Goal: Task Accomplishment & Management: Manage account settings

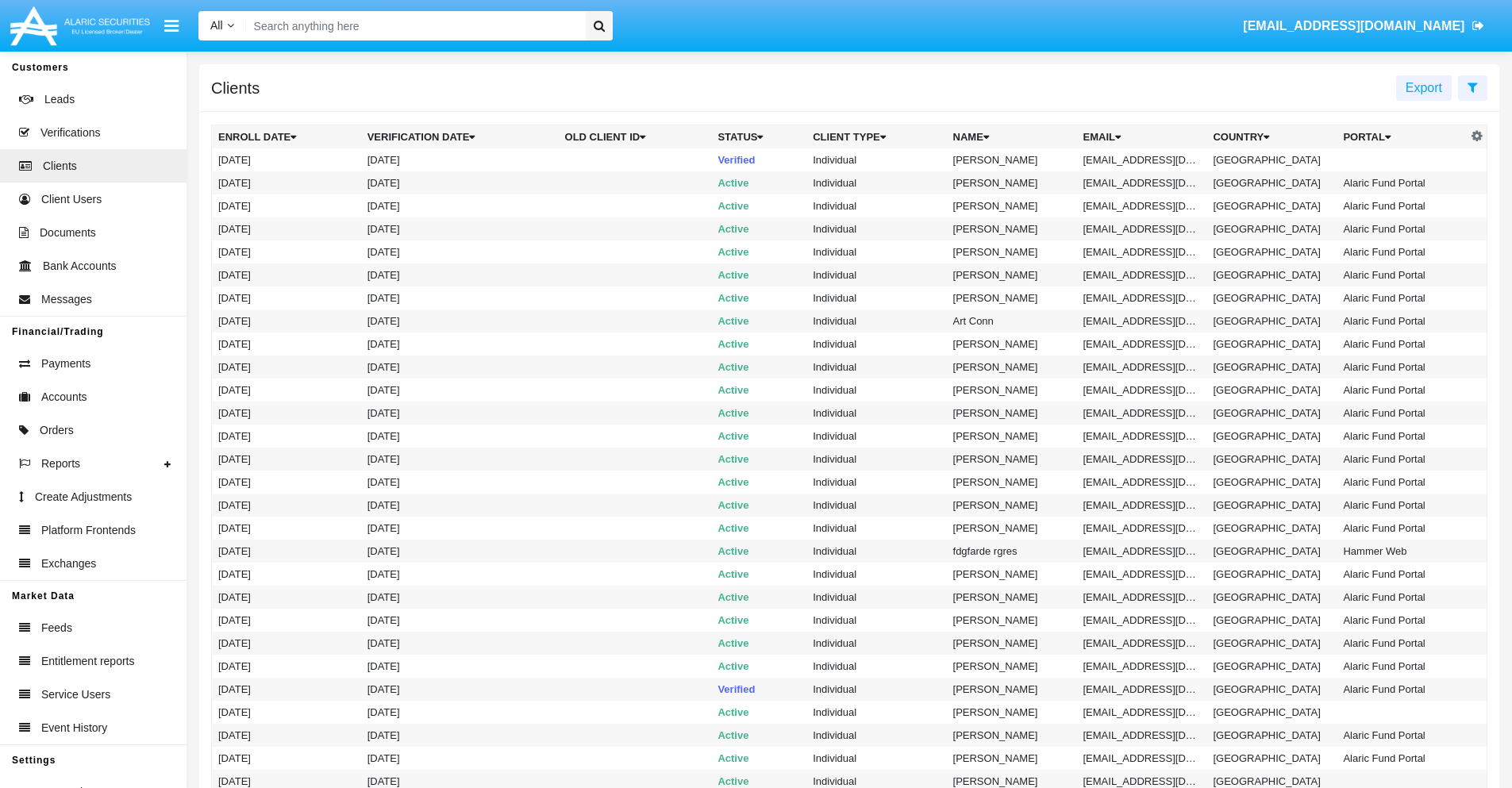
click at [1472, 87] on icon at bounding box center [1472, 87] width 10 height 13
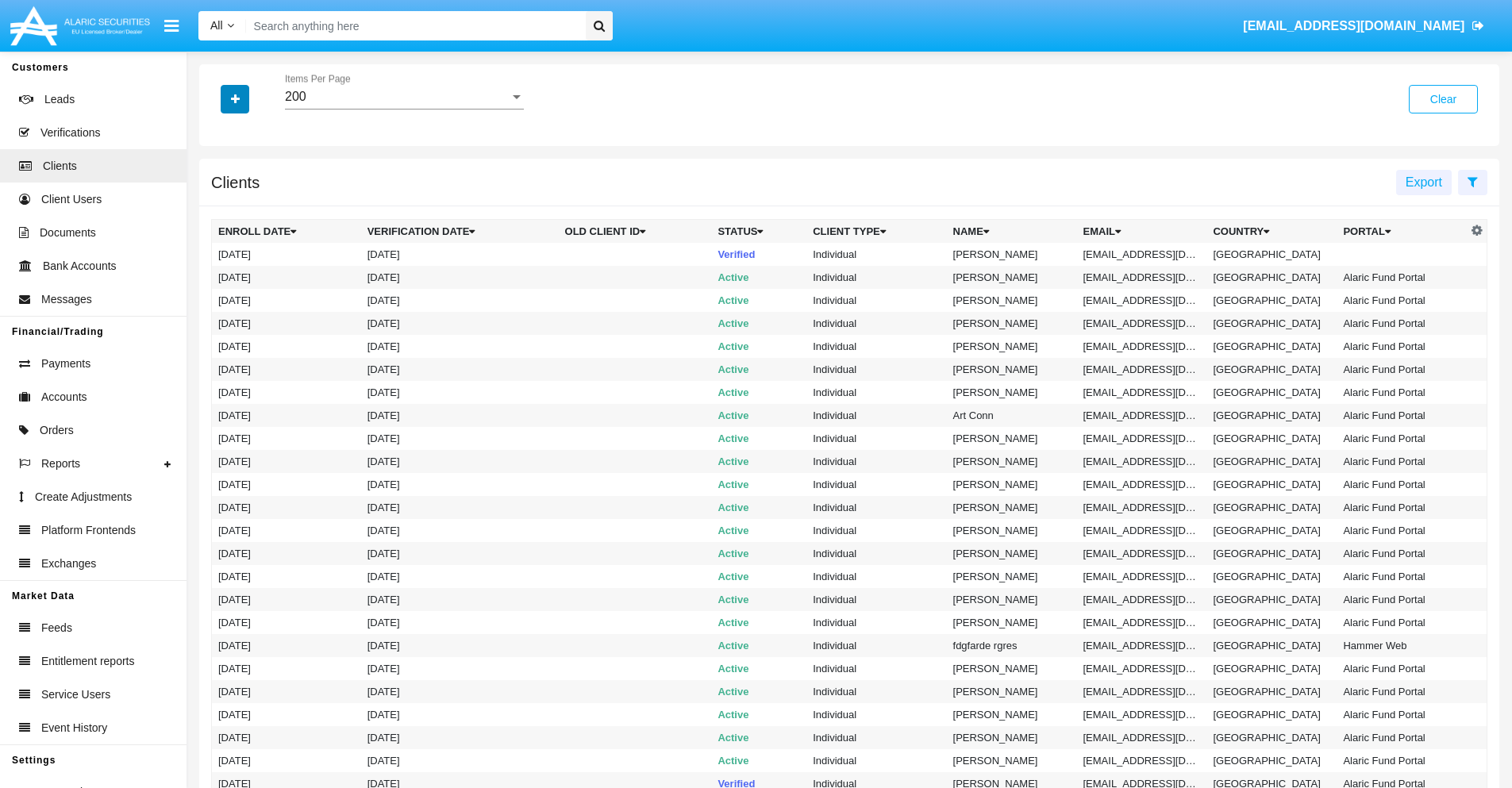
click at [235, 98] on icon "button" at bounding box center [235, 99] width 9 height 11
click at [247, 270] on span "Email" at bounding box center [247, 270] width 32 height 19
click at [218, 276] on input "Email" at bounding box center [218, 276] width 1 height 1
checkbox input "true"
click at [235, 98] on icon "button" at bounding box center [235, 99] width 9 height 11
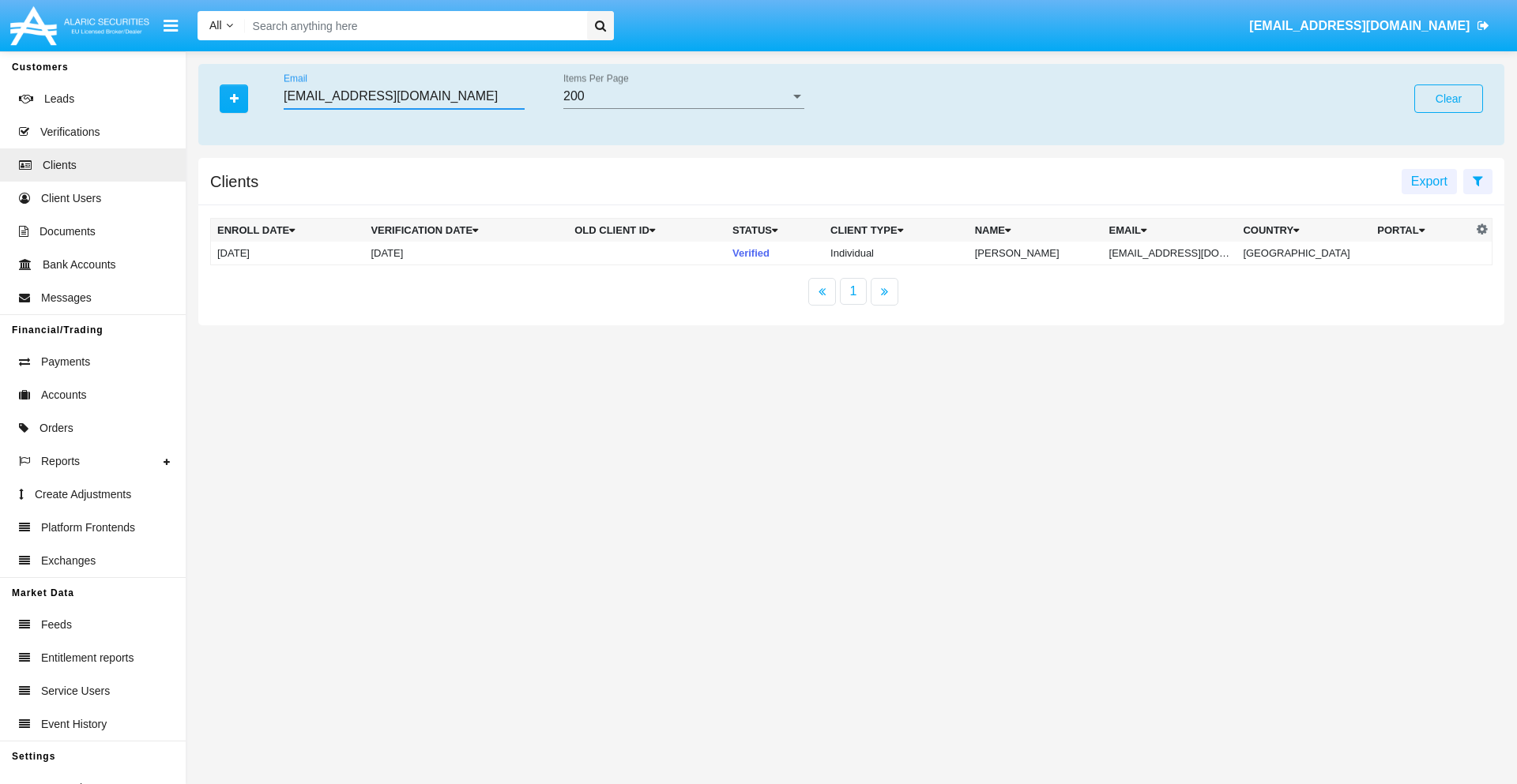
type input "[EMAIL_ADDRESS][DOMAIN_NAME]"
click at [1176, 253] on td "[EMAIL_ADDRESS][DOMAIN_NAME]" at bounding box center [1170, 254] width 134 height 24
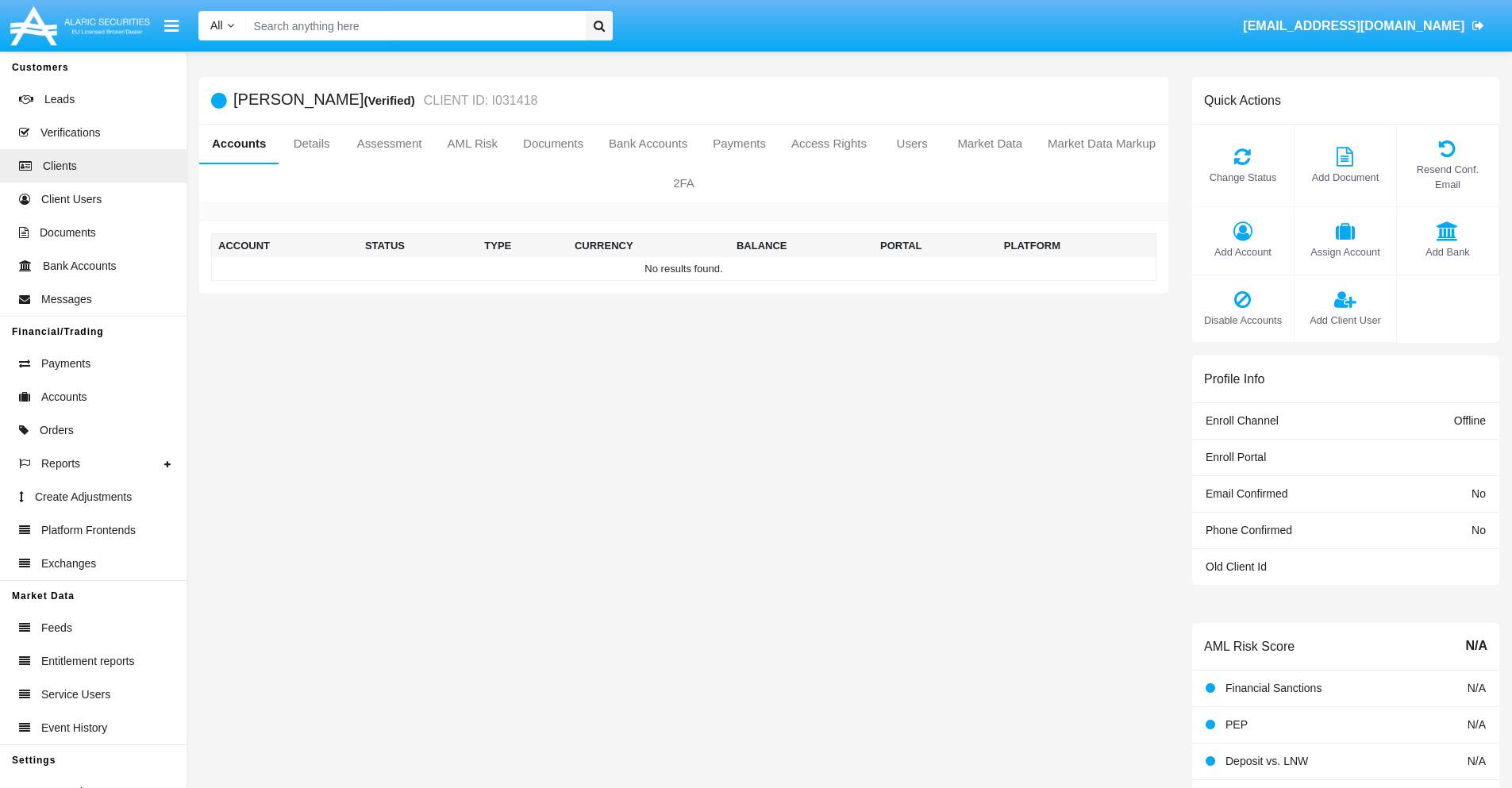
click at [1242, 252] on span "Add Account" at bounding box center [1243, 252] width 86 height 15
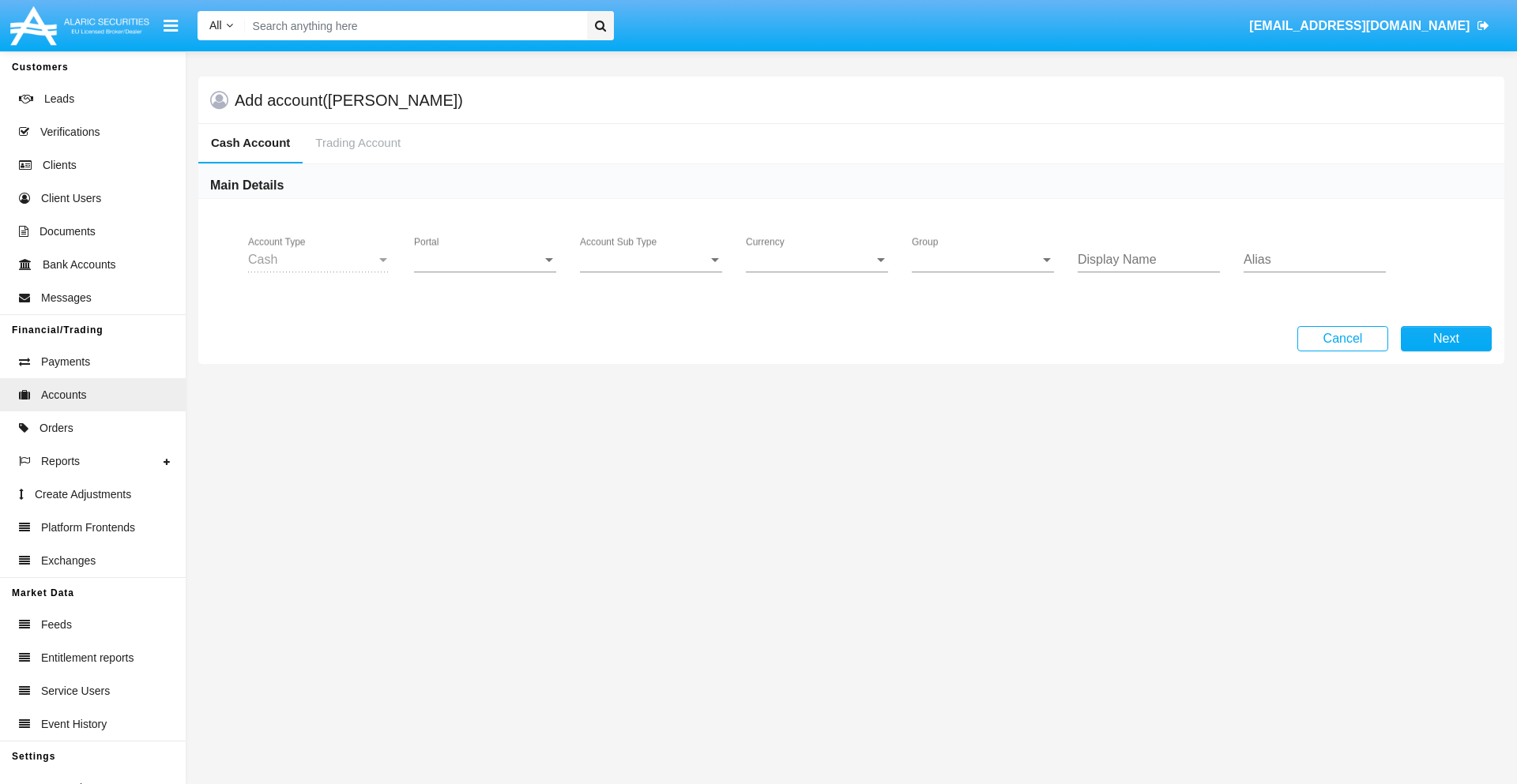
click at [485, 260] on span "Portal" at bounding box center [478, 260] width 128 height 14
click at [487, 272] on span "Alaric Pro" at bounding box center [487, 272] width 146 height 38
click at [651, 260] on span "Account Sub Type" at bounding box center [643, 260] width 128 height 14
click at [651, 272] on span "Trading Cash" at bounding box center [651, 272] width 142 height 38
click at [983, 260] on span "Group" at bounding box center [975, 260] width 128 height 14
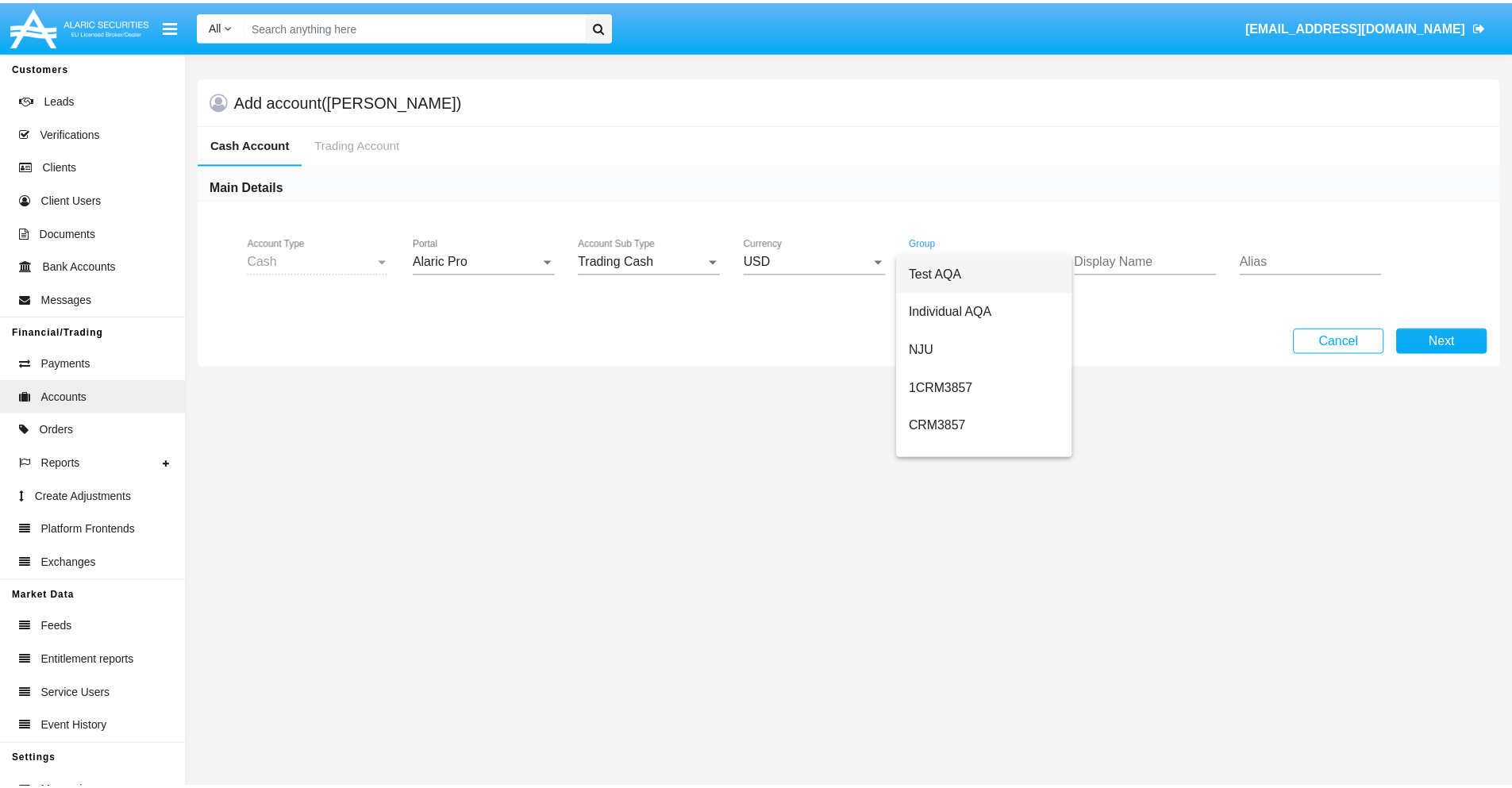
scroll to position [711, 0]
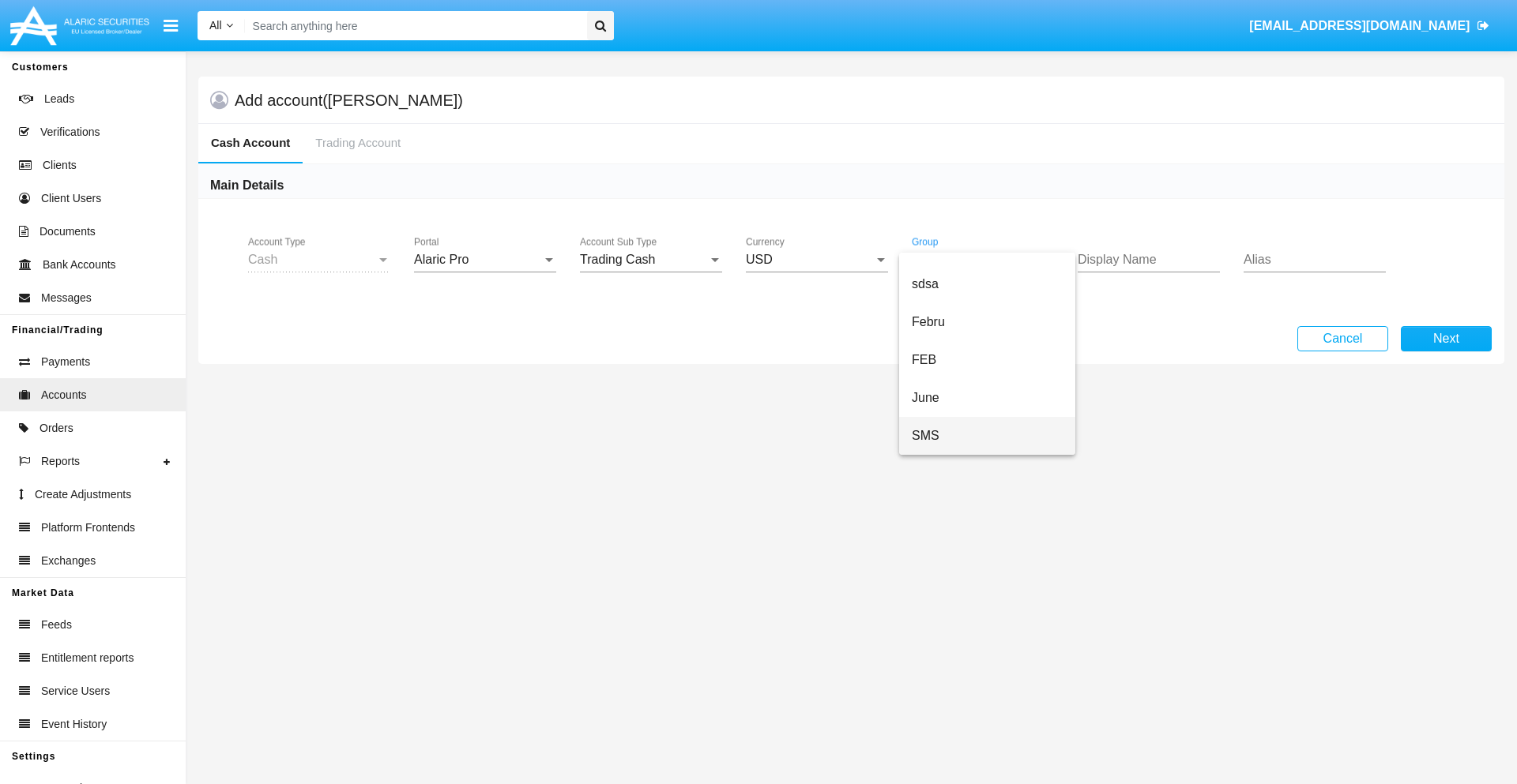
click at [987, 436] on span "SMS" at bounding box center [987, 436] width 151 height 38
type input "indigo"
type input "plum"
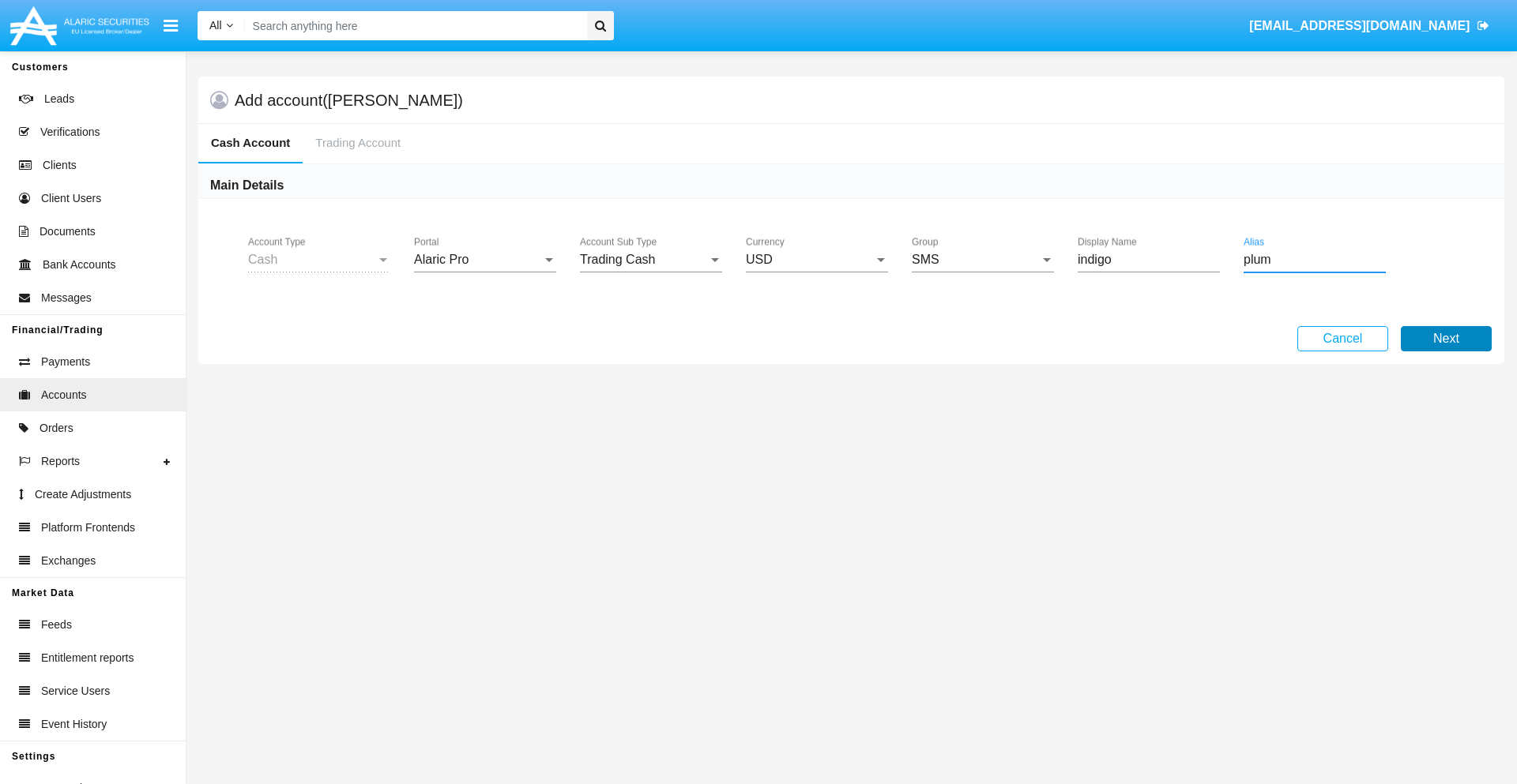
click at [1446, 339] on button "Next" at bounding box center [1446, 339] width 91 height 25
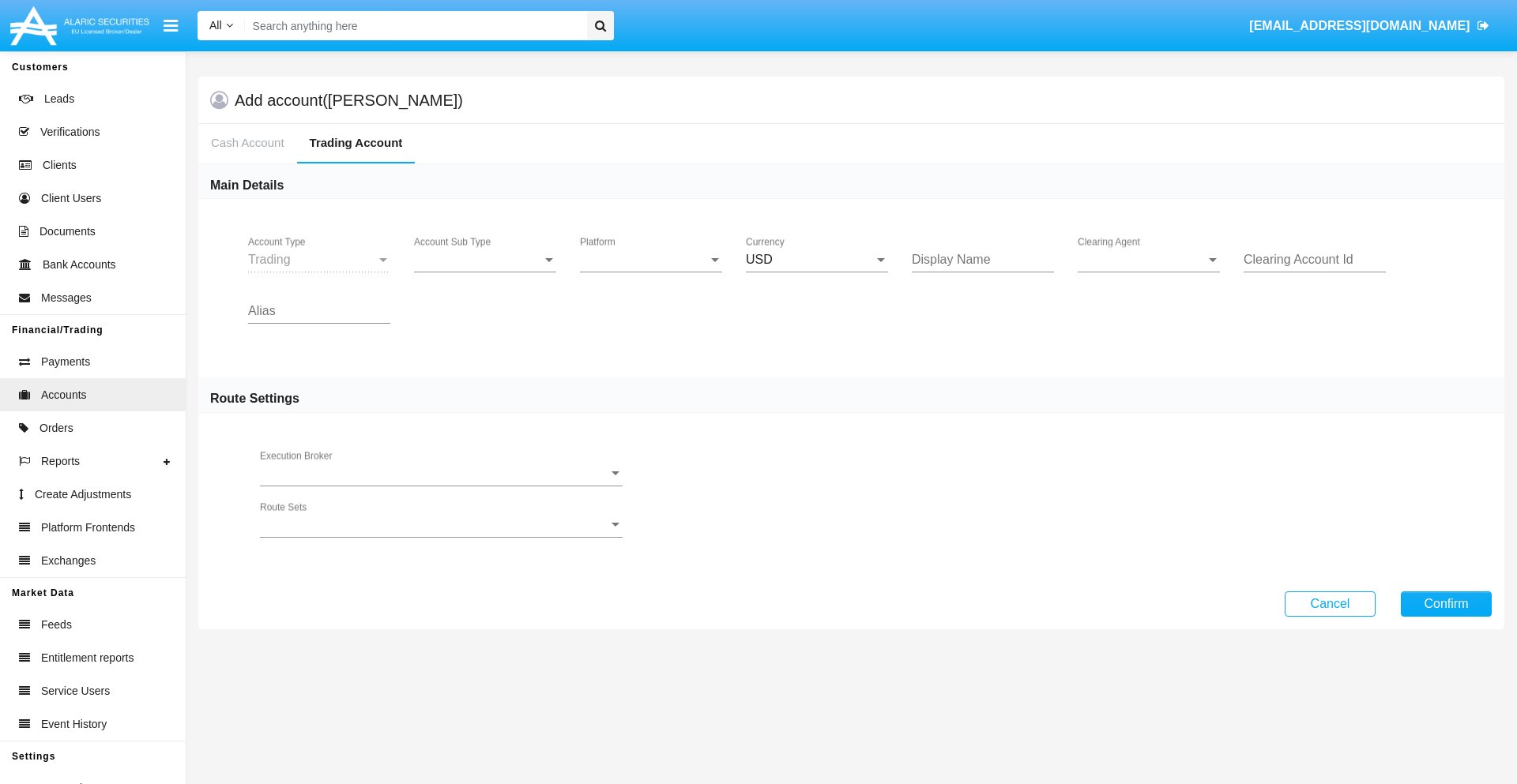
click at [485, 260] on span "Account Sub Type" at bounding box center [478, 260] width 128 height 14
click at [485, 272] on span "Trading" at bounding box center [485, 272] width 142 height 38
click at [651, 260] on span "Platform" at bounding box center [643, 260] width 128 height 14
click at [651, 272] on span "Hammer Lite" at bounding box center [651, 272] width 142 height 38
click at [1149, 260] on span "Clearing Agent" at bounding box center [1142, 260] width 128 height 14
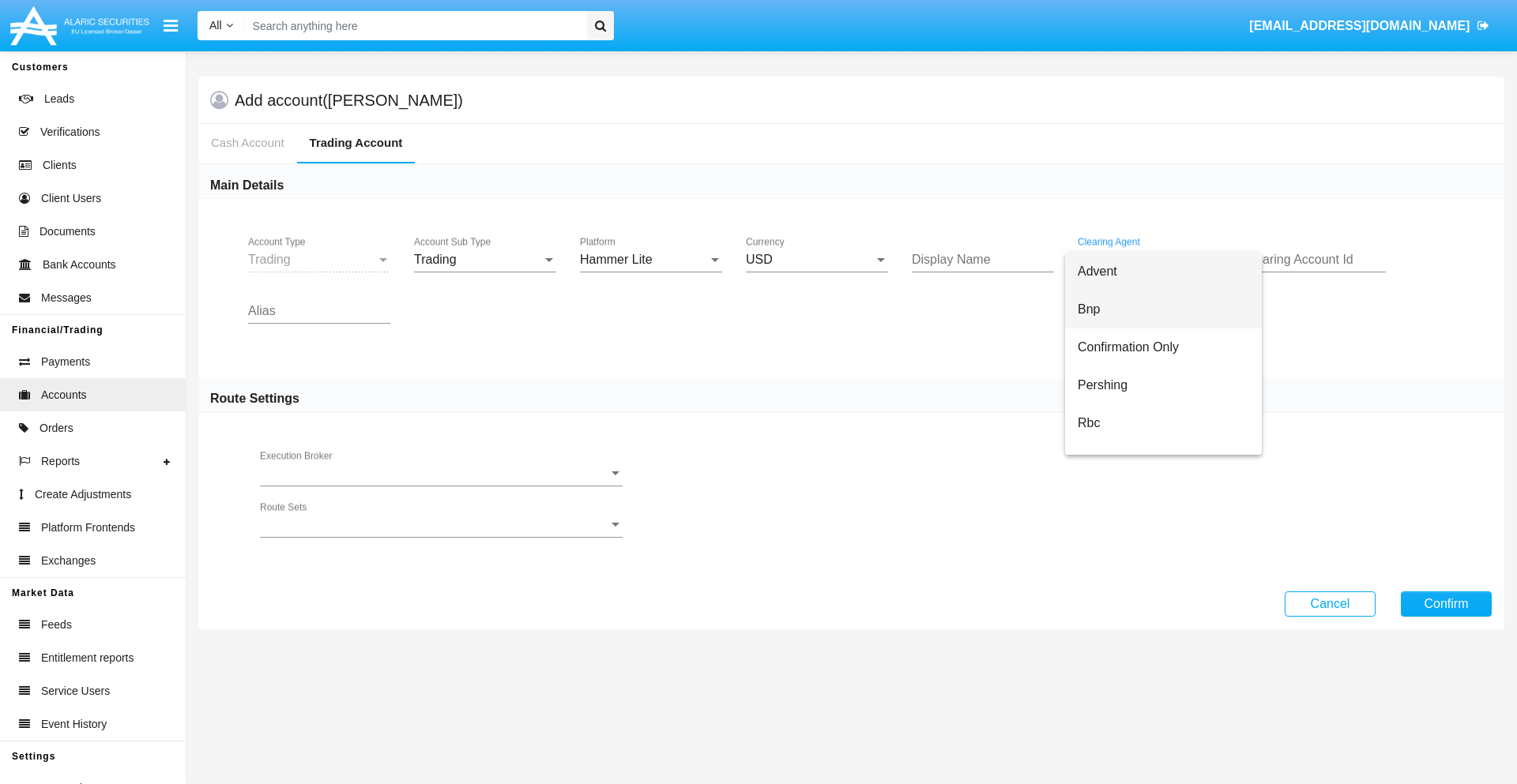
click at [1163, 310] on span "Bnp" at bounding box center [1163, 310] width 172 height 38
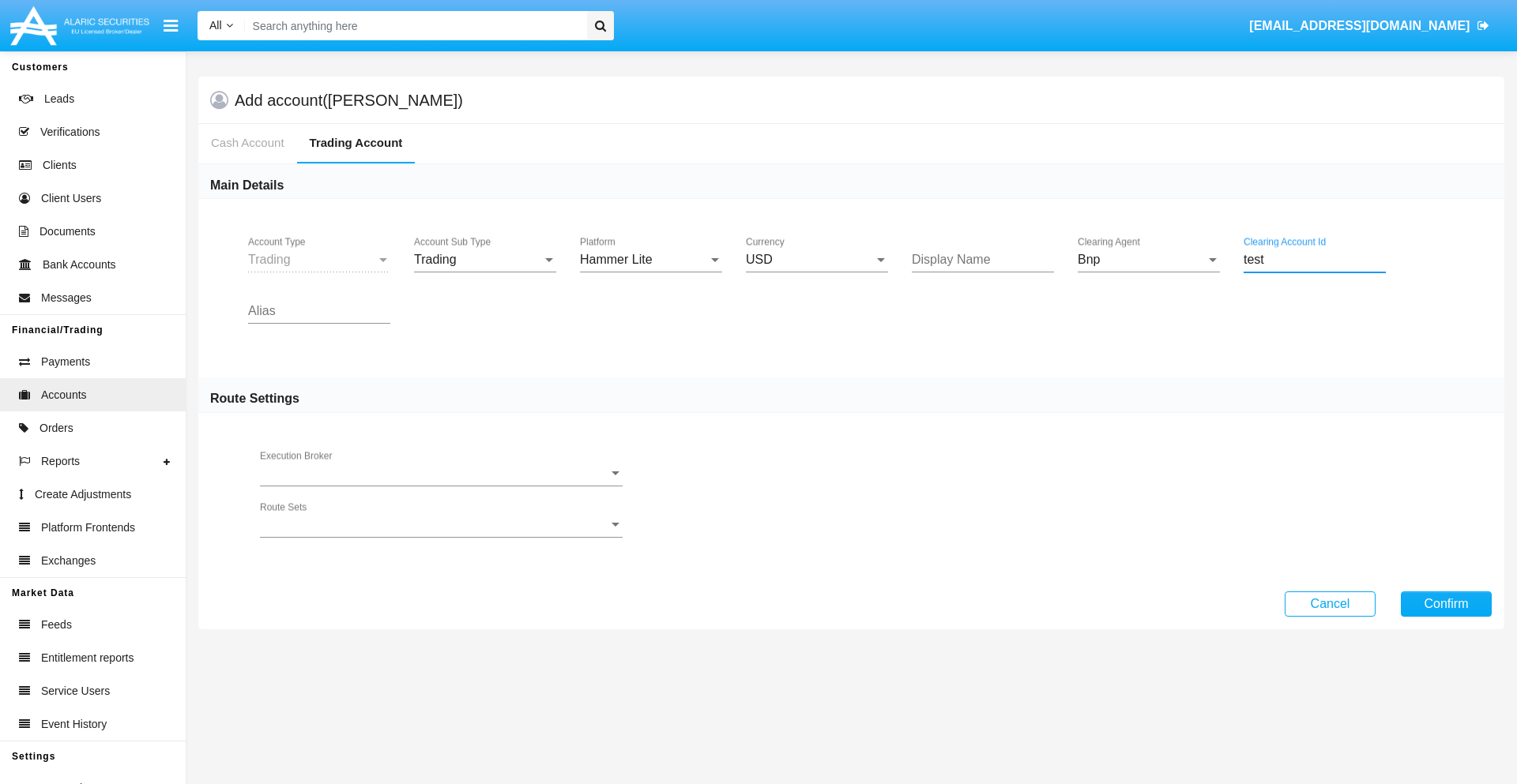
type input "test"
type input "fuchsia"
type input "tan"
click at [1446, 603] on button "Confirm" at bounding box center [1446, 604] width 91 height 25
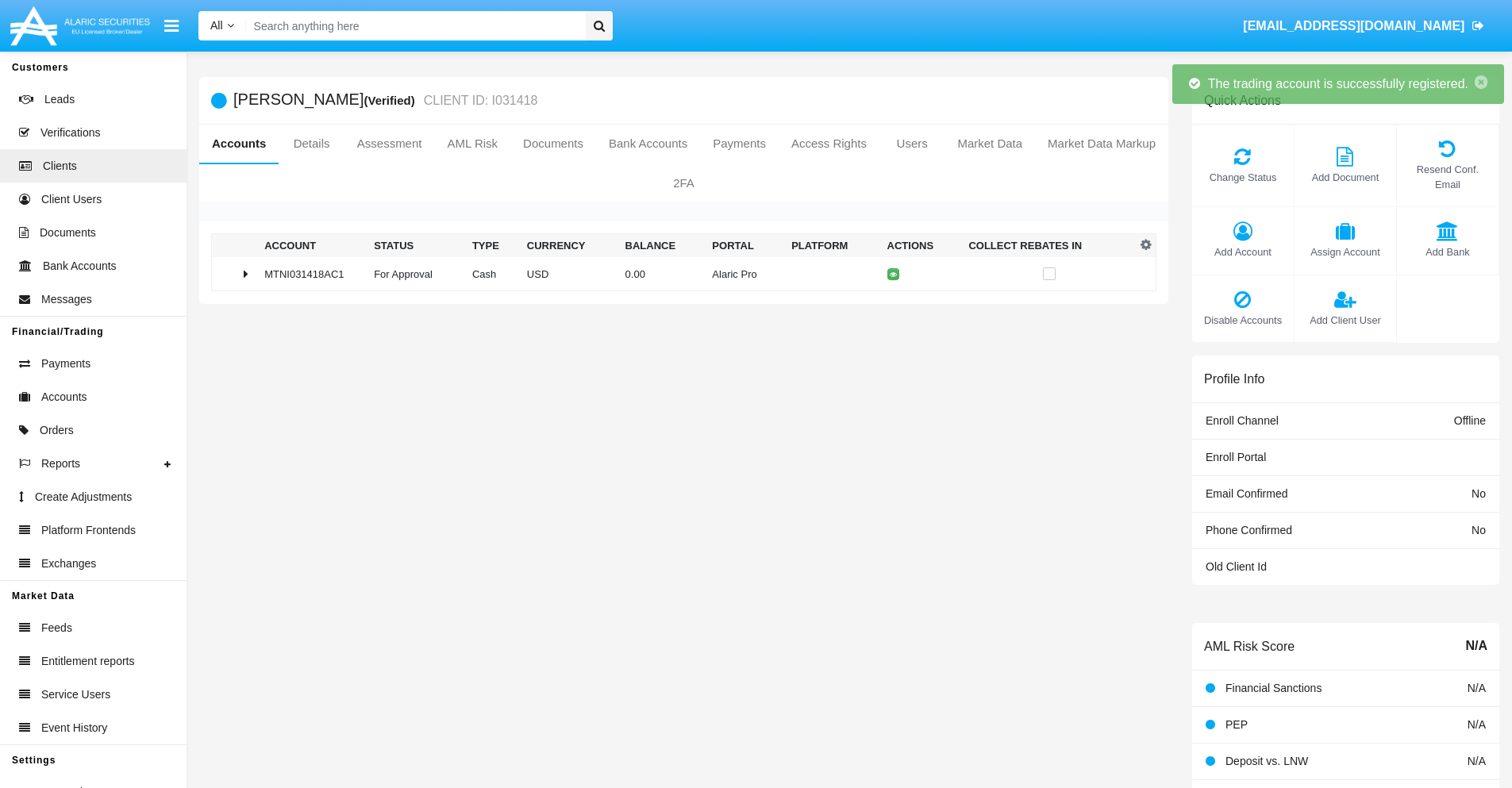
click at [677, 274] on td "0.00" at bounding box center [662, 274] width 87 height 34
click at [893, 274] on icon at bounding box center [896, 274] width 7 height 7
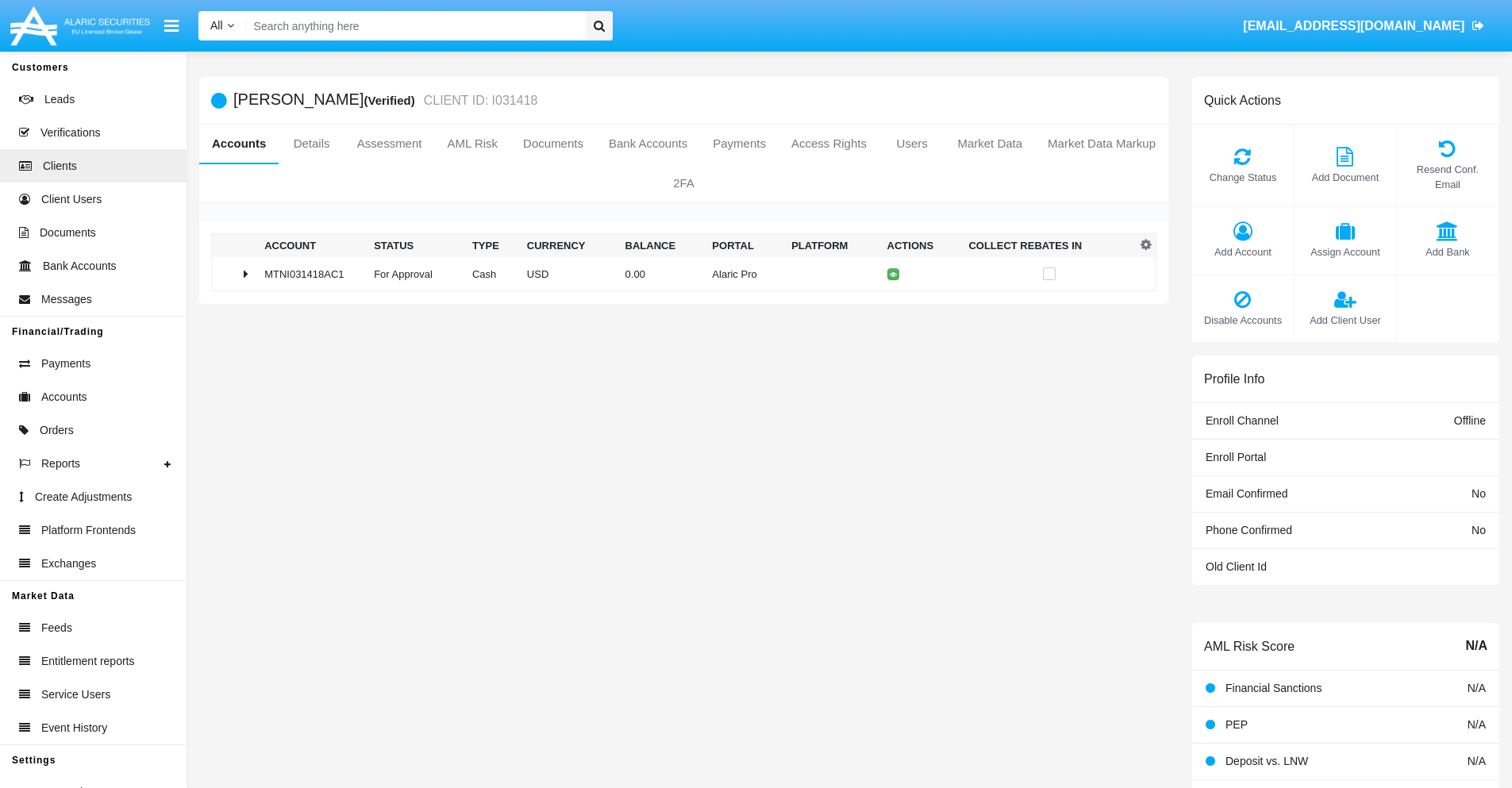
click at [677, 274] on td "0.00" at bounding box center [662, 274] width 87 height 34
click at [893, 307] on icon at bounding box center [896, 307] width 7 height 7
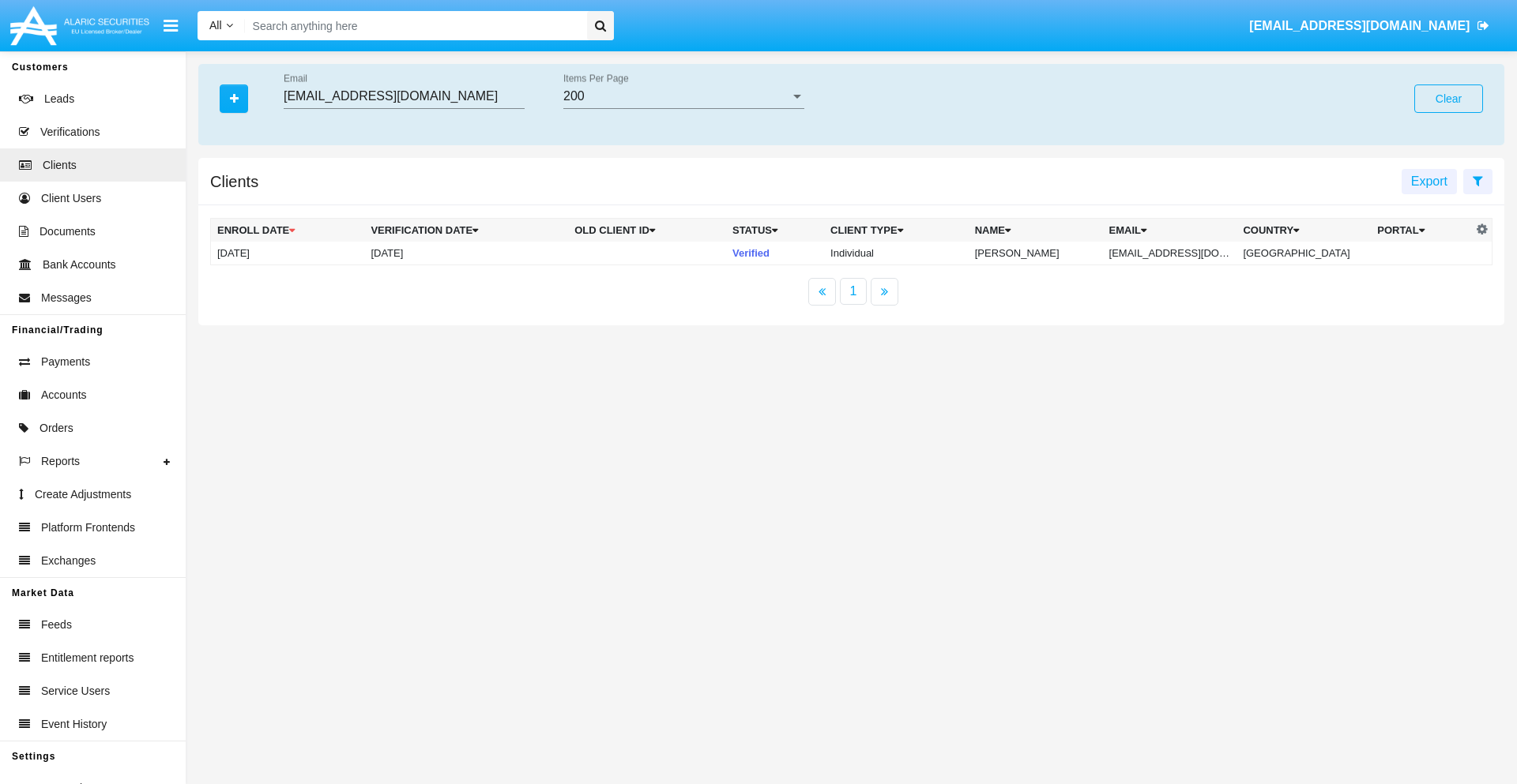
click at [1448, 99] on button "Clear" at bounding box center [1448, 99] width 69 height 28
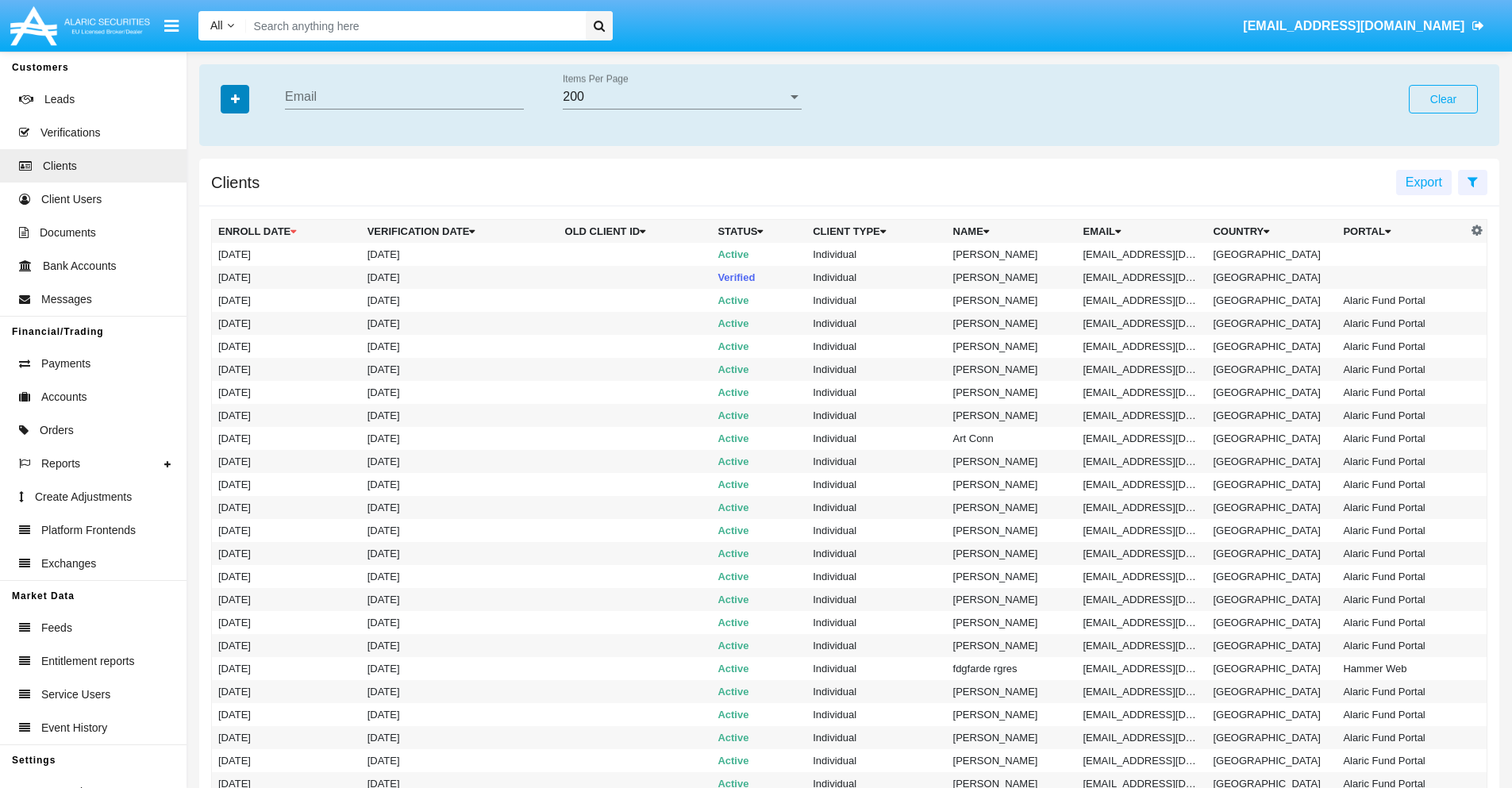
click at [235, 98] on icon "button" at bounding box center [235, 99] width 9 height 11
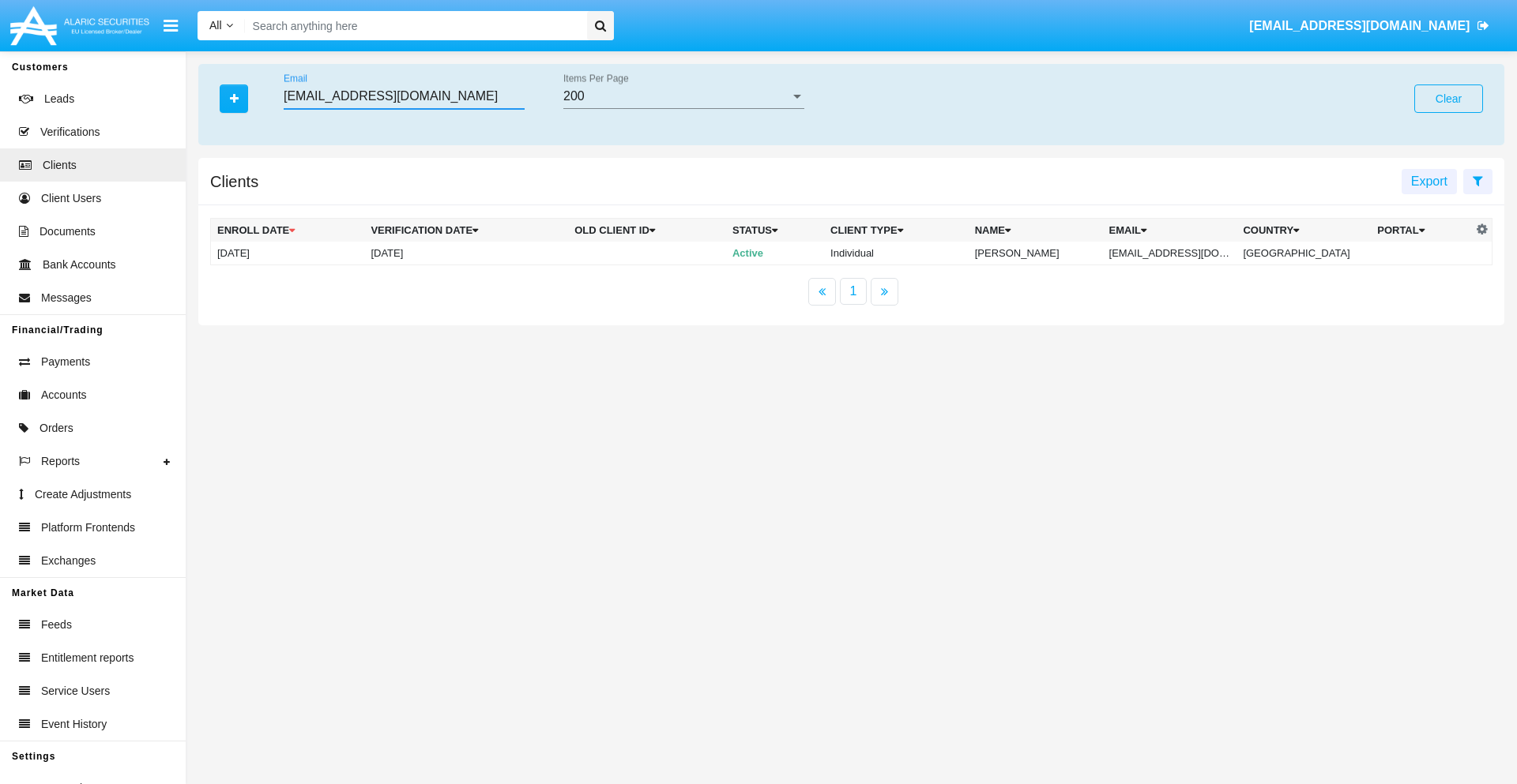
type input "[EMAIL_ADDRESS][DOMAIN_NAME]"
click at [1179, 253] on td "[EMAIL_ADDRESS][DOMAIN_NAME]" at bounding box center [1170, 254] width 134 height 24
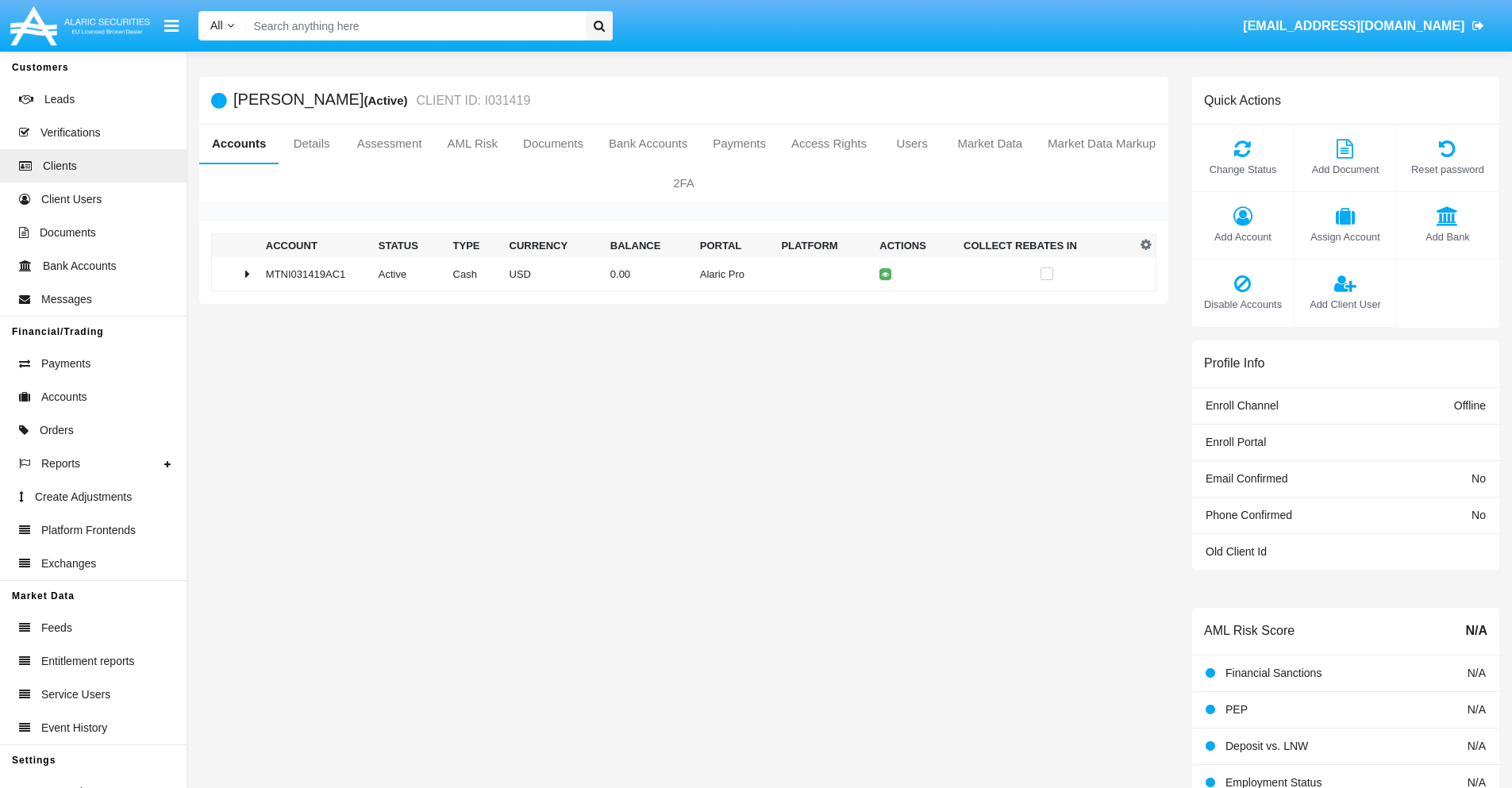
click at [1242, 237] on span "Add Account" at bounding box center [1243, 237] width 86 height 15
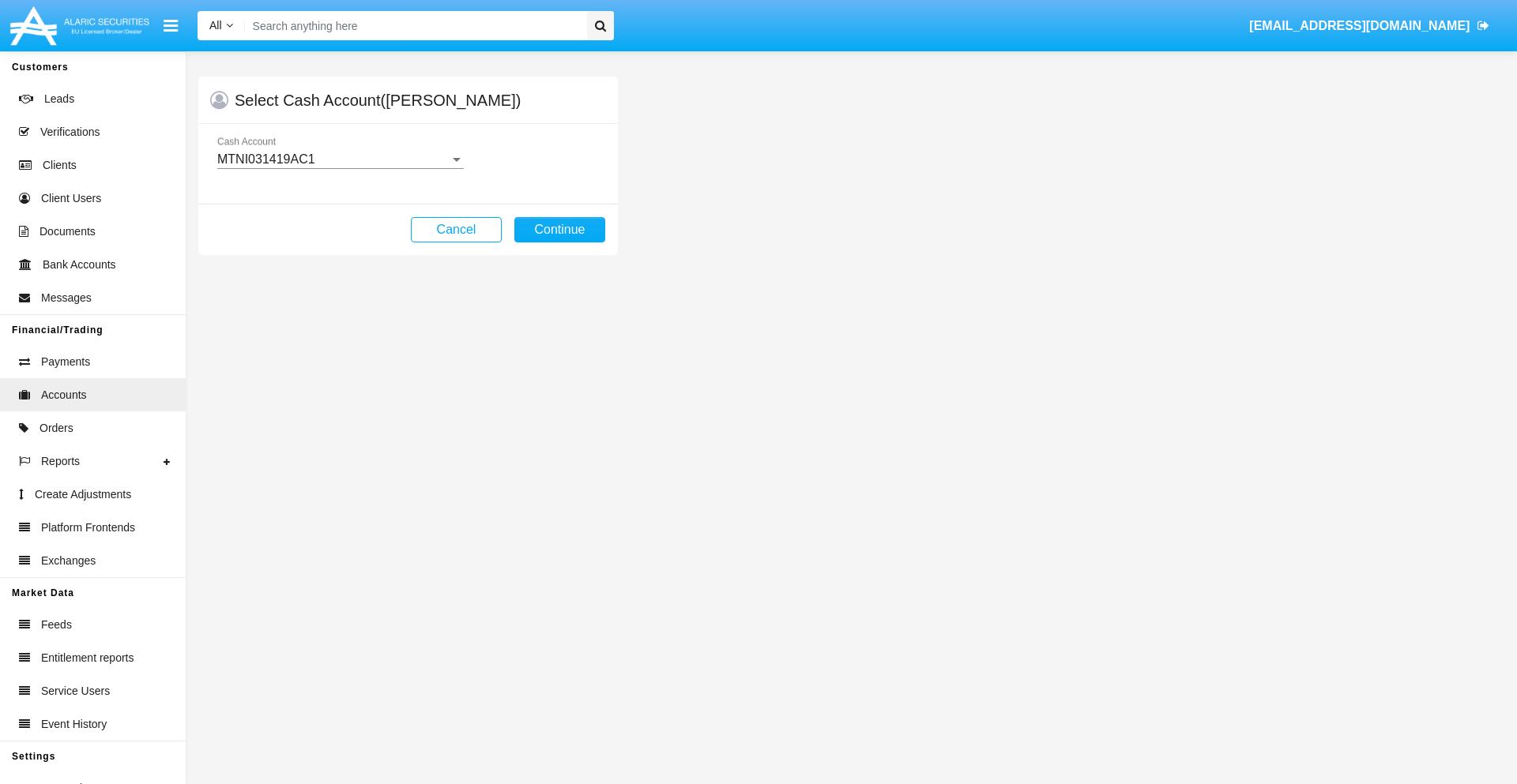
click at [340, 160] on div "MTNI031419AC1" at bounding box center [334, 160] width 232 height 14
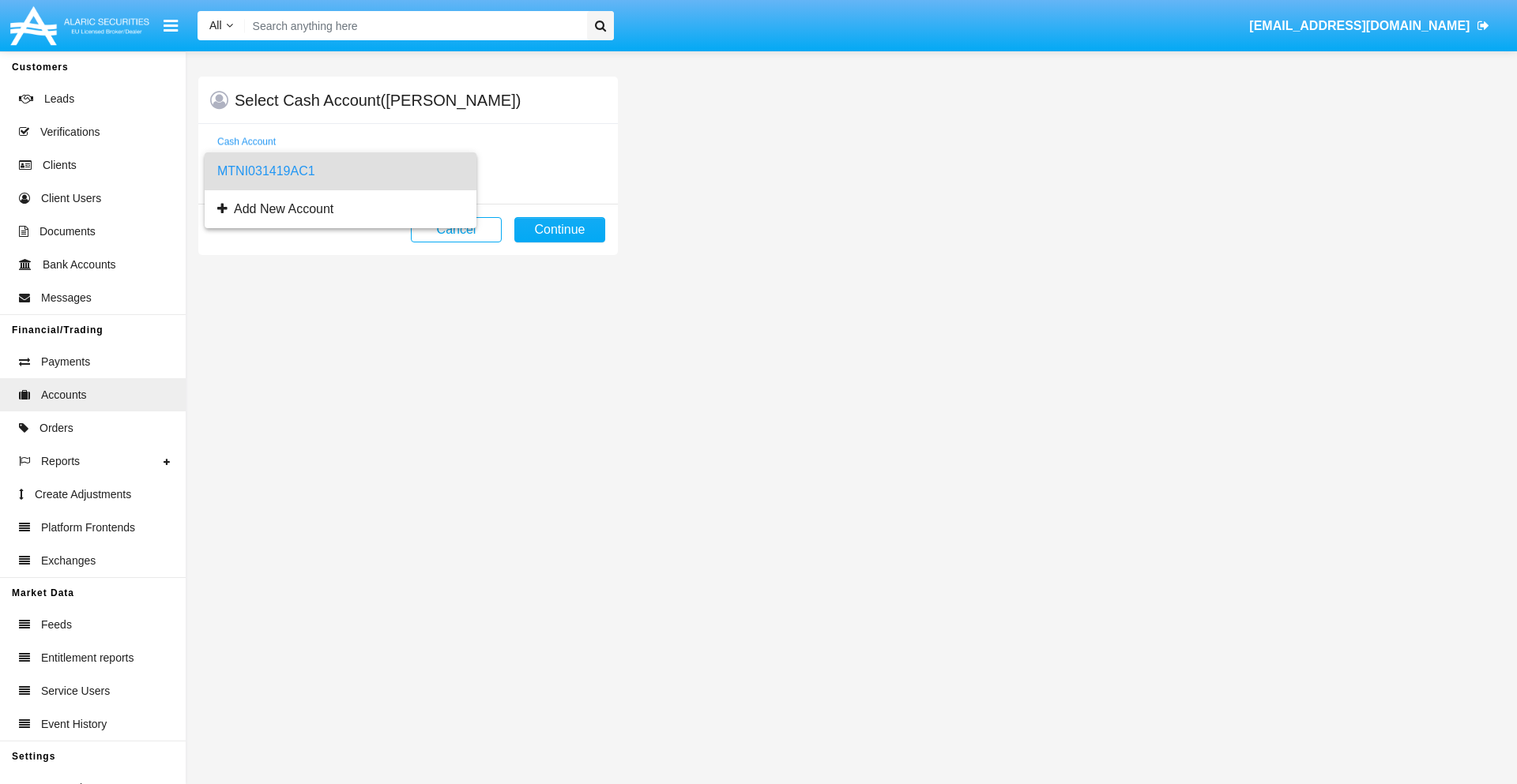
click at [340, 172] on span "MTNI031419AC1" at bounding box center [341, 172] width 247 height 38
click at [559, 230] on button "Continue" at bounding box center [560, 230] width 91 height 25
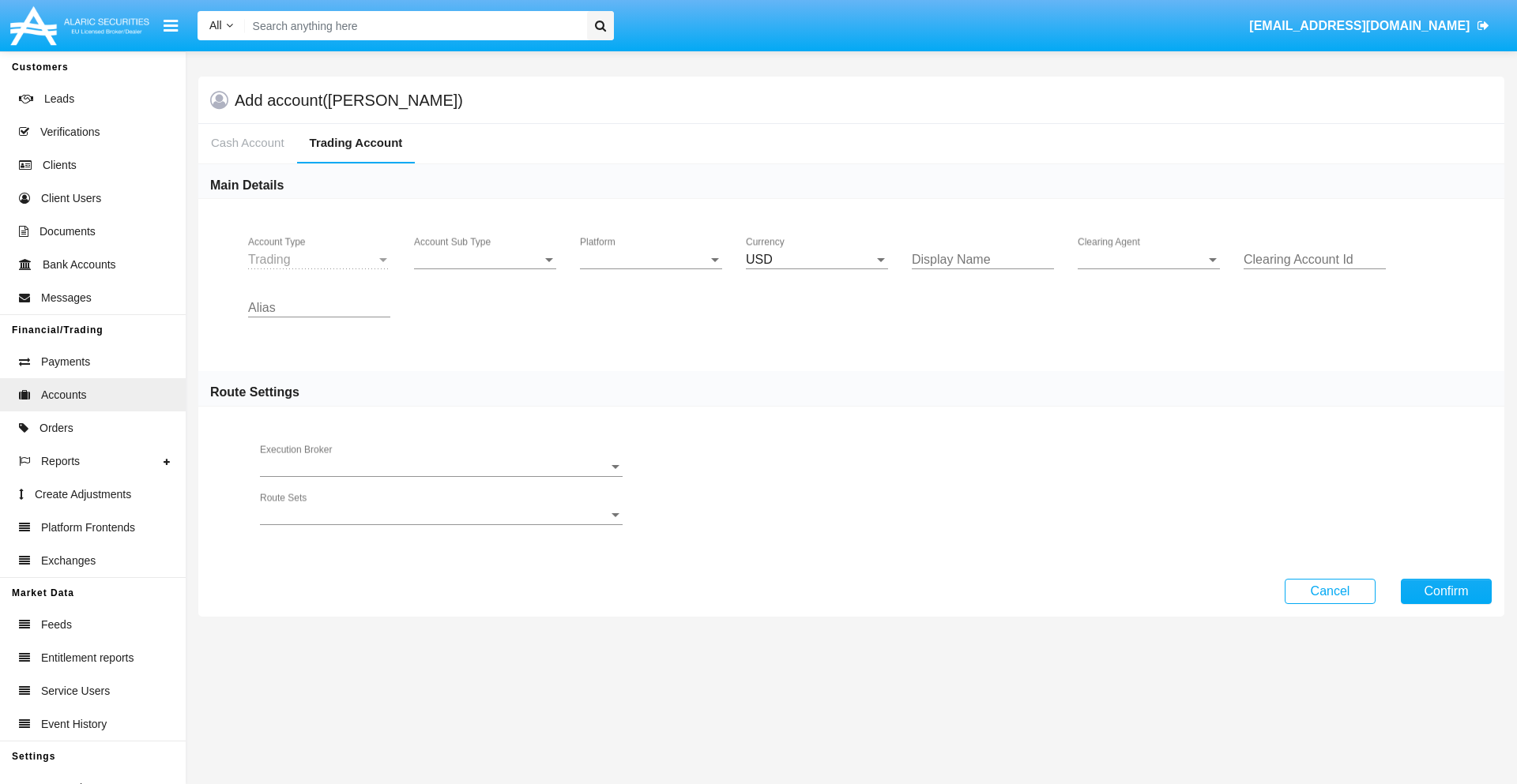
click at [485, 260] on span "Account Sub Type" at bounding box center [478, 260] width 128 height 14
click at [485, 272] on span "Trading" at bounding box center [485, 272] width 142 height 38
click at [651, 260] on span "Platform" at bounding box center [643, 260] width 128 height 14
click at [651, 272] on span "Hammer Lite" at bounding box center [651, 272] width 142 height 38
click at [1149, 260] on span "Clearing Agent" at bounding box center [1142, 260] width 128 height 14
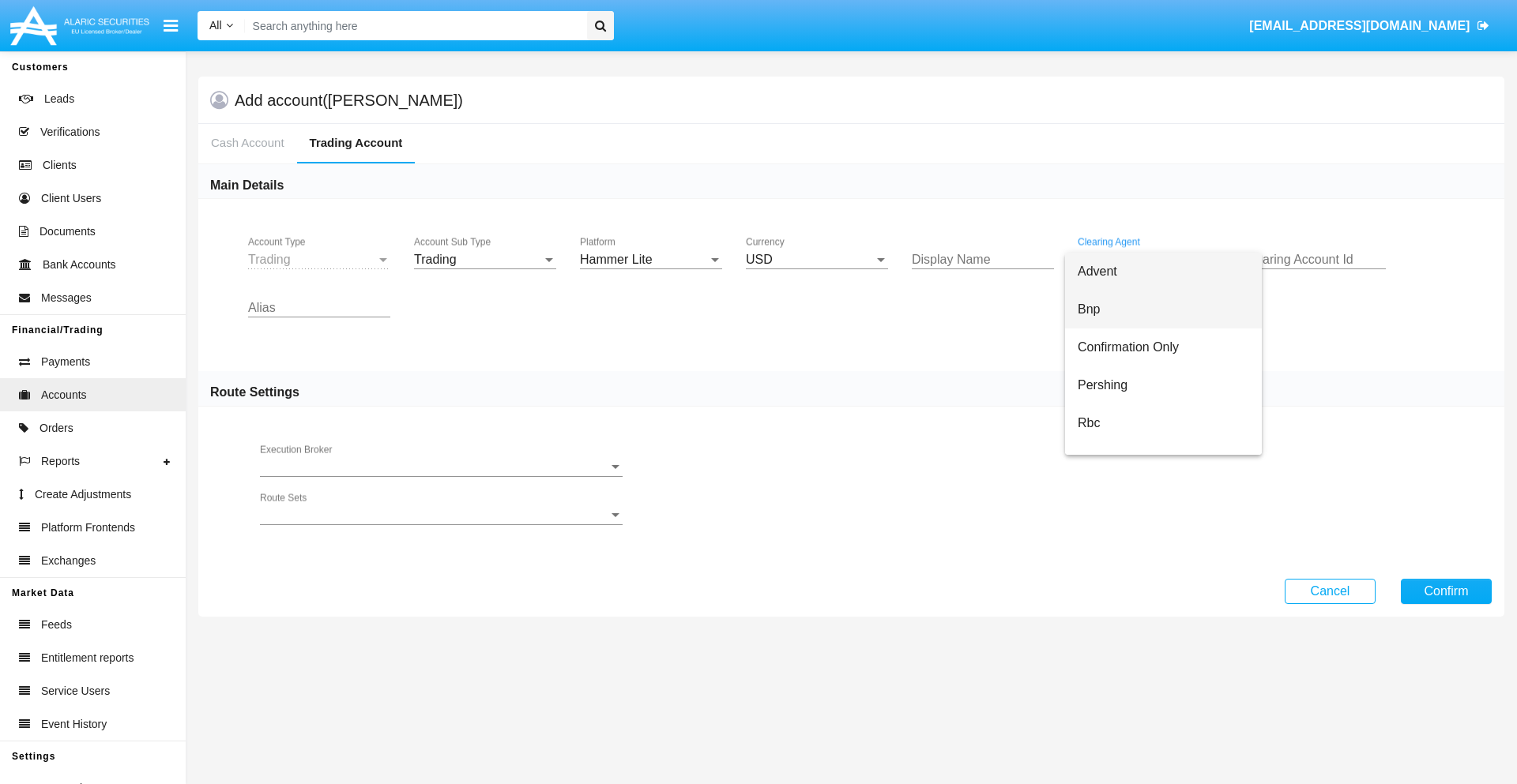
click at [1163, 310] on span "Bnp" at bounding box center [1163, 310] width 172 height 38
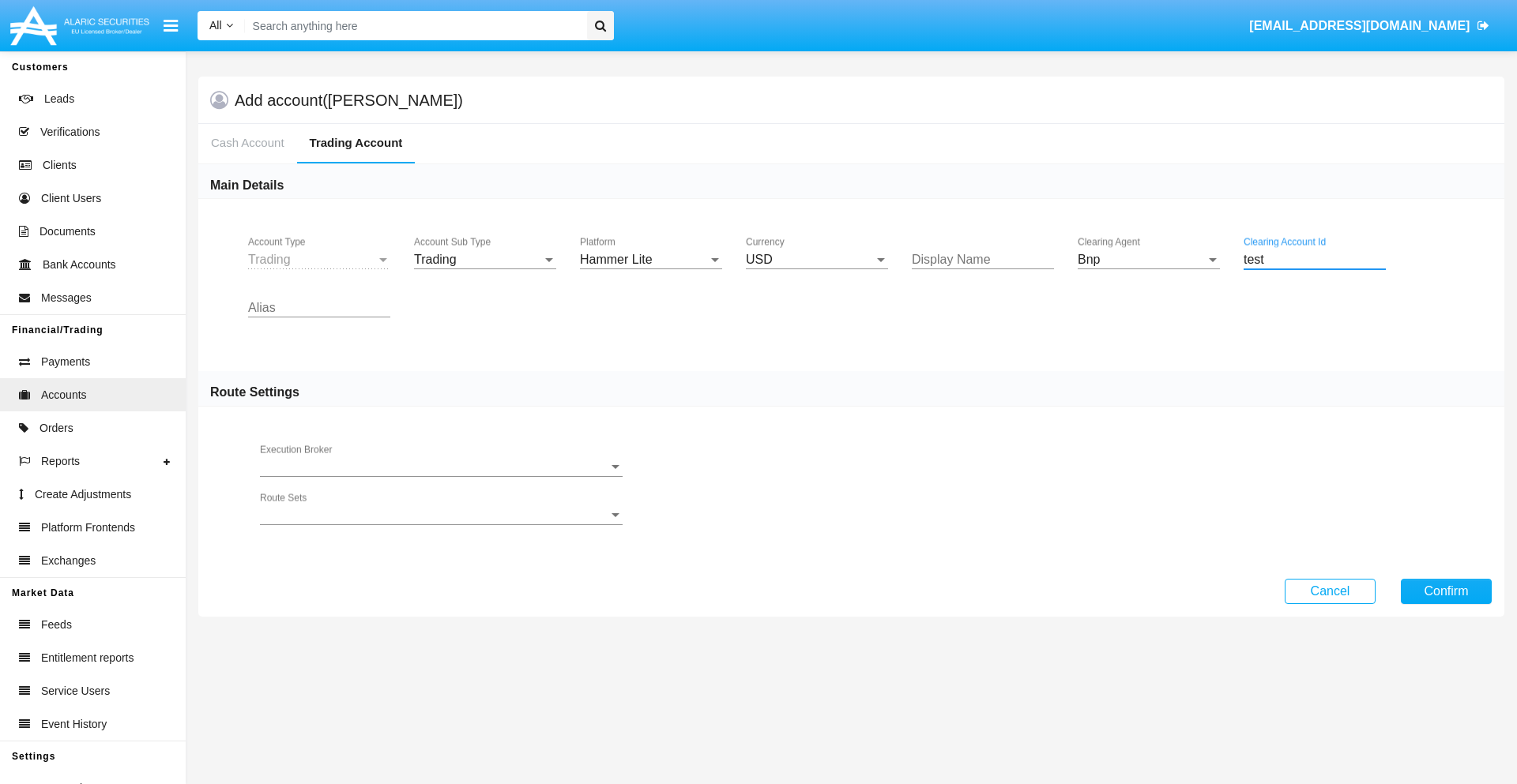
type input "test"
type input "maroon"
type input "blue"
click at [1446, 590] on button "Confirm" at bounding box center [1446, 591] width 91 height 25
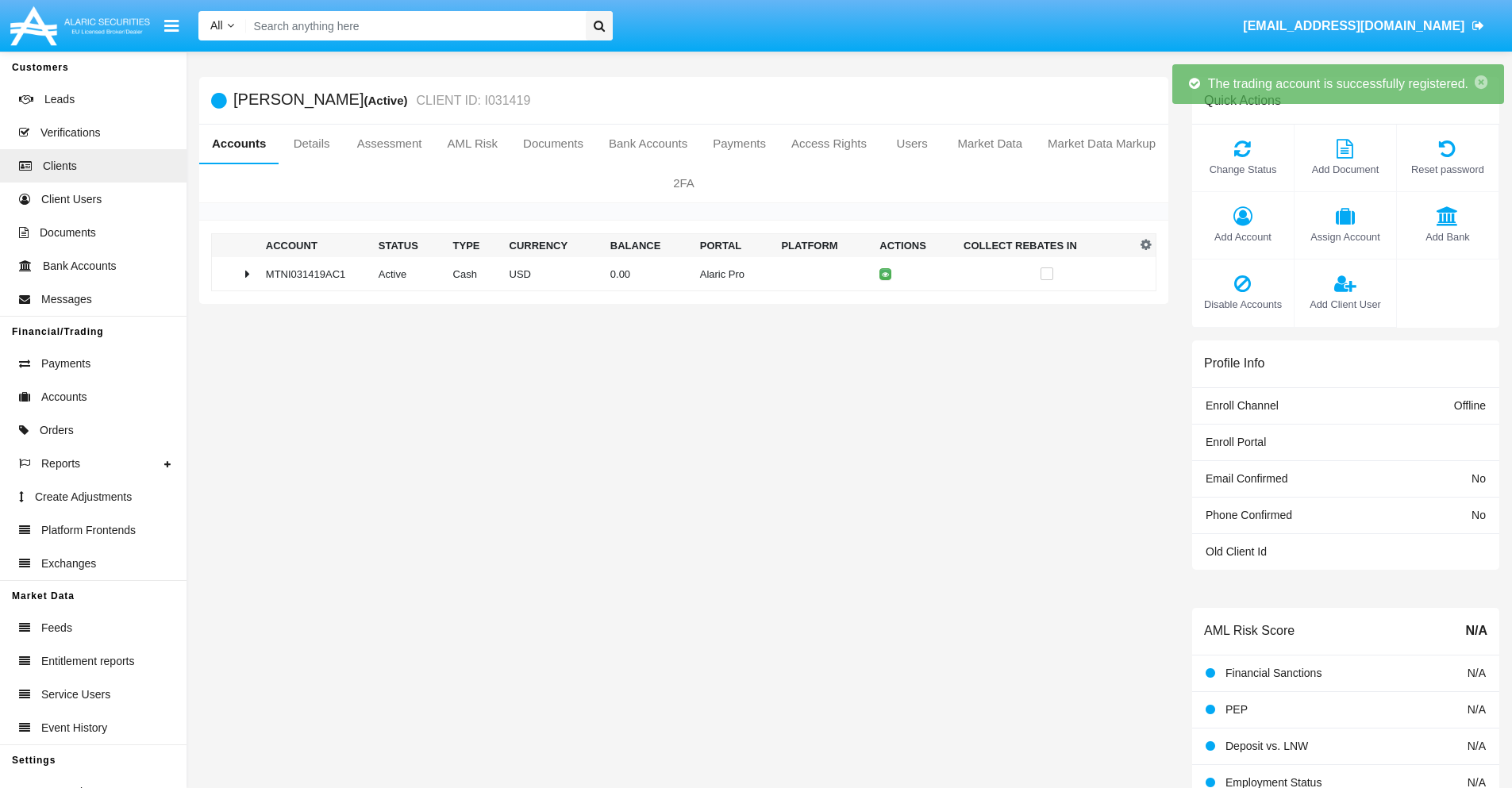
click at [677, 274] on td "0.00" at bounding box center [648, 274] width 90 height 34
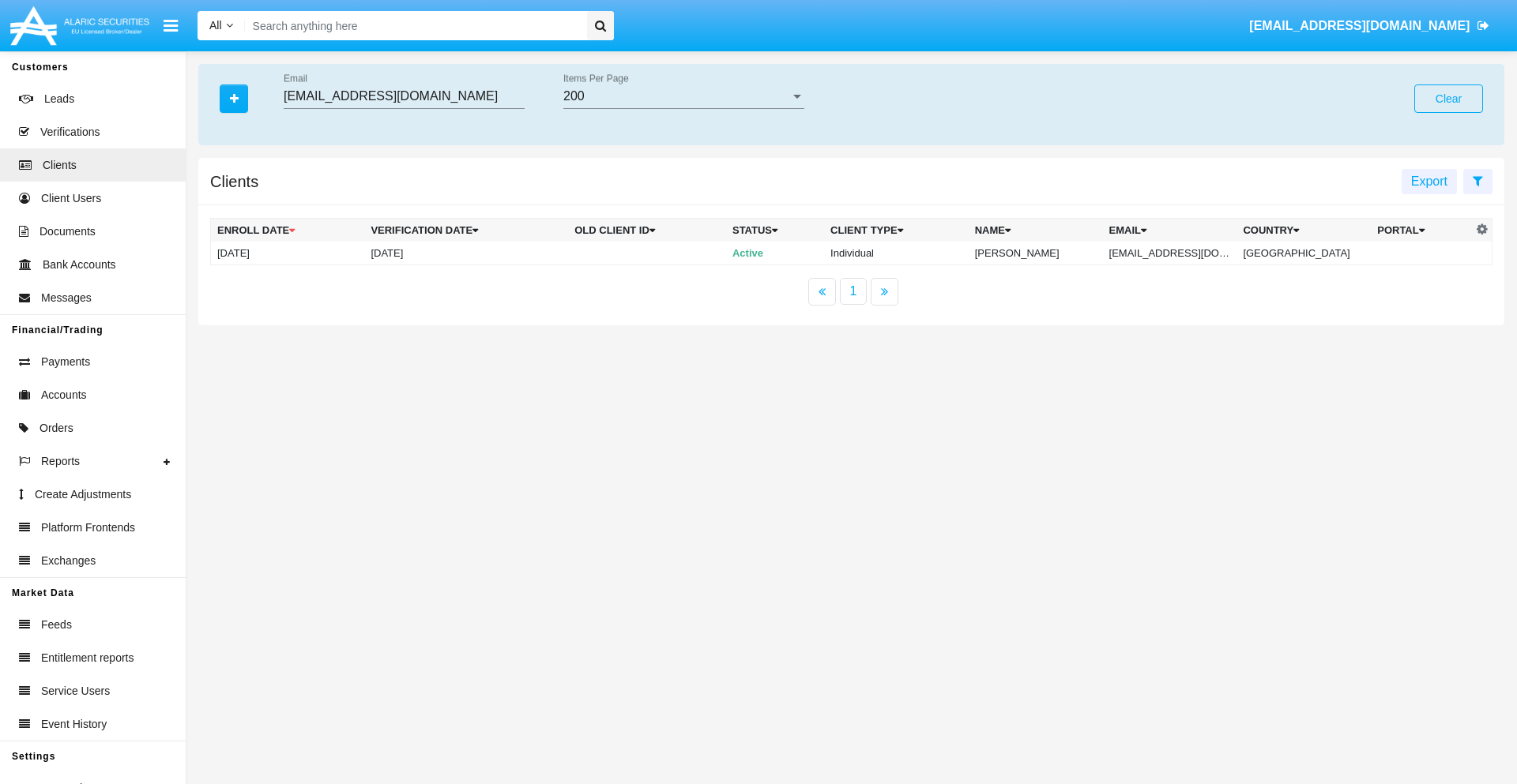
click at [1448, 99] on button "Clear" at bounding box center [1448, 99] width 69 height 28
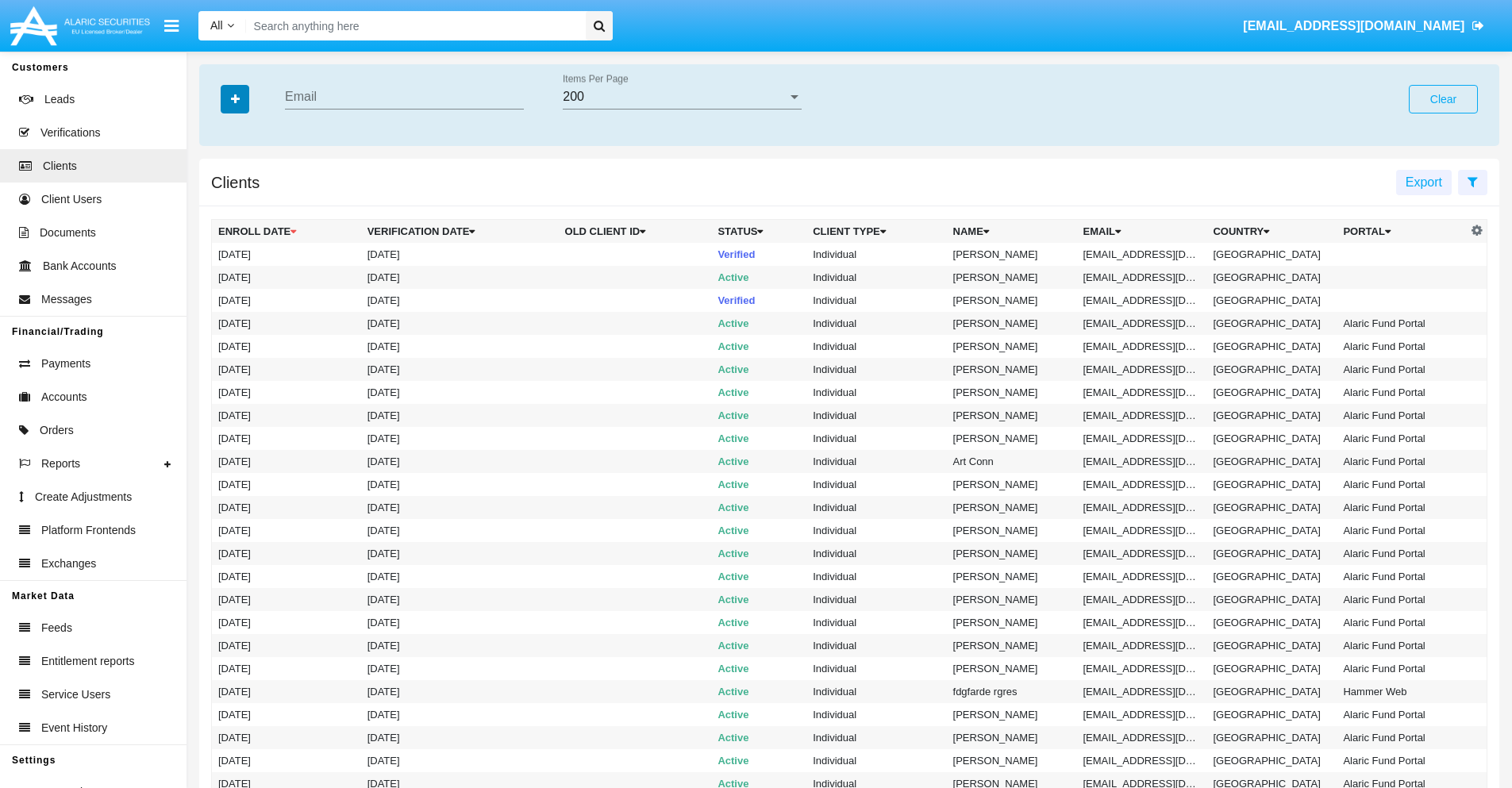
click at [235, 98] on icon "button" at bounding box center [235, 99] width 9 height 11
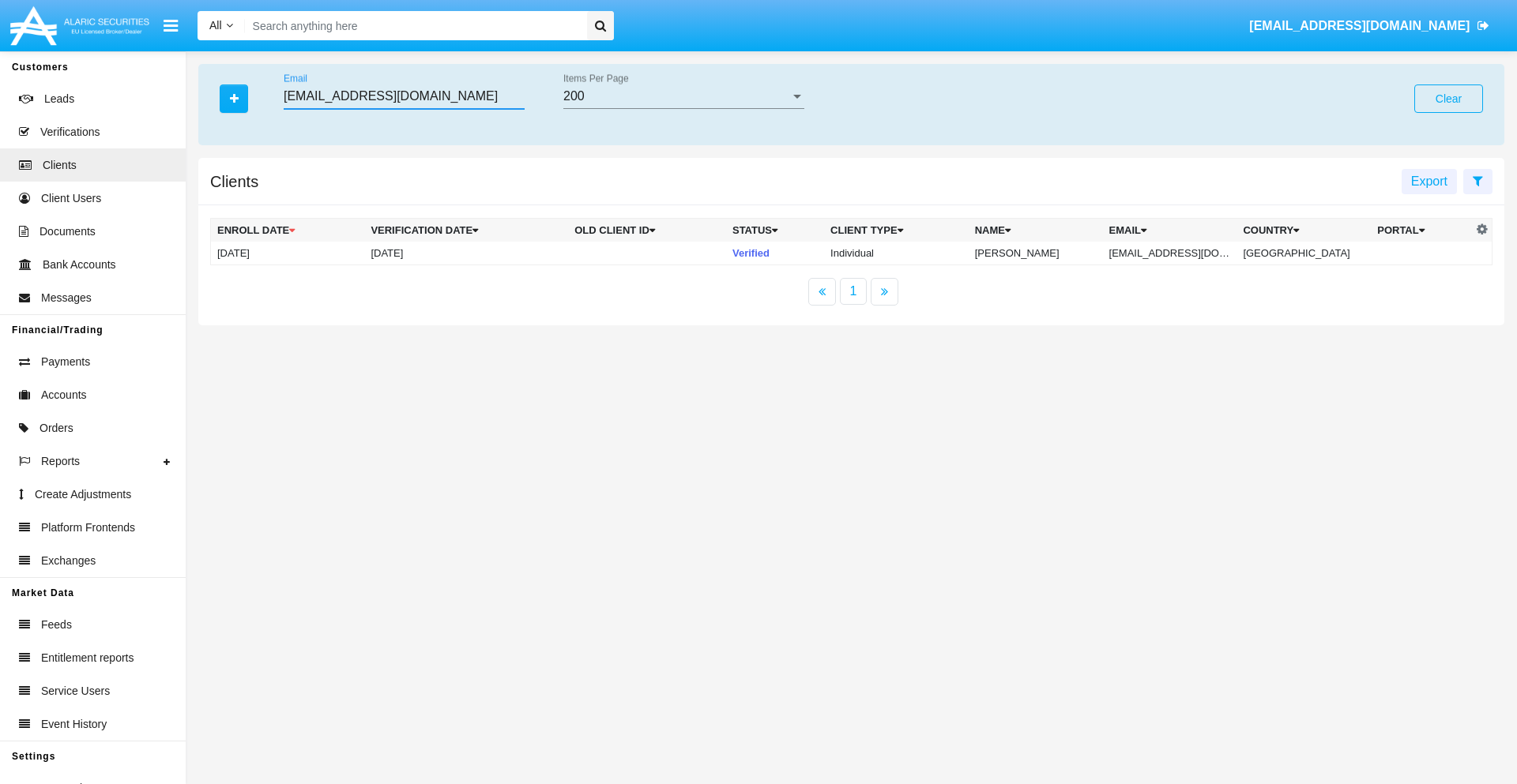
type input "[EMAIL_ADDRESS][DOMAIN_NAME]"
click at [1181, 253] on td "[EMAIL_ADDRESS][DOMAIN_NAME]" at bounding box center [1170, 254] width 134 height 24
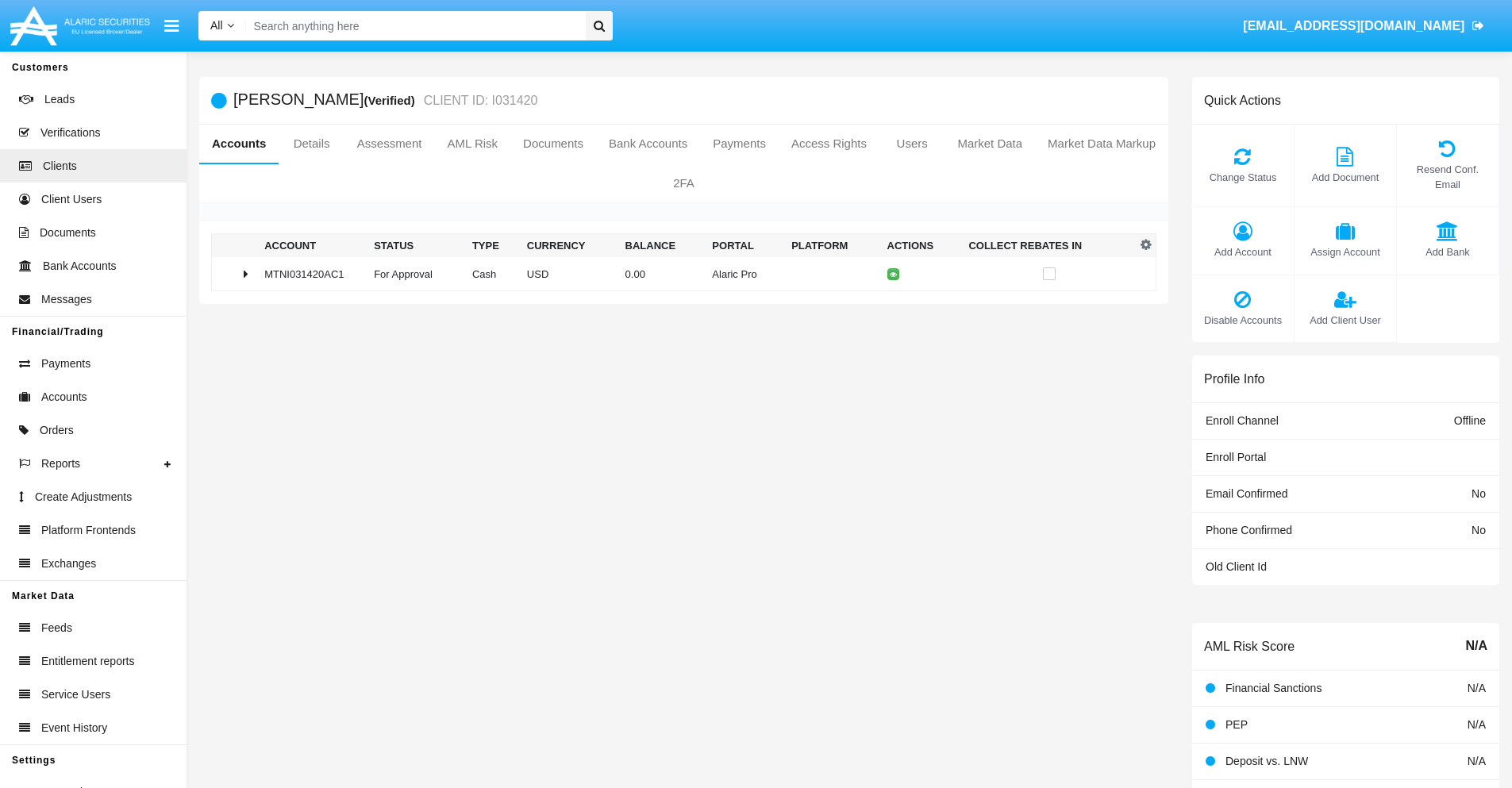
click at [1242, 177] on span "Change Status" at bounding box center [1243, 177] width 86 height 15
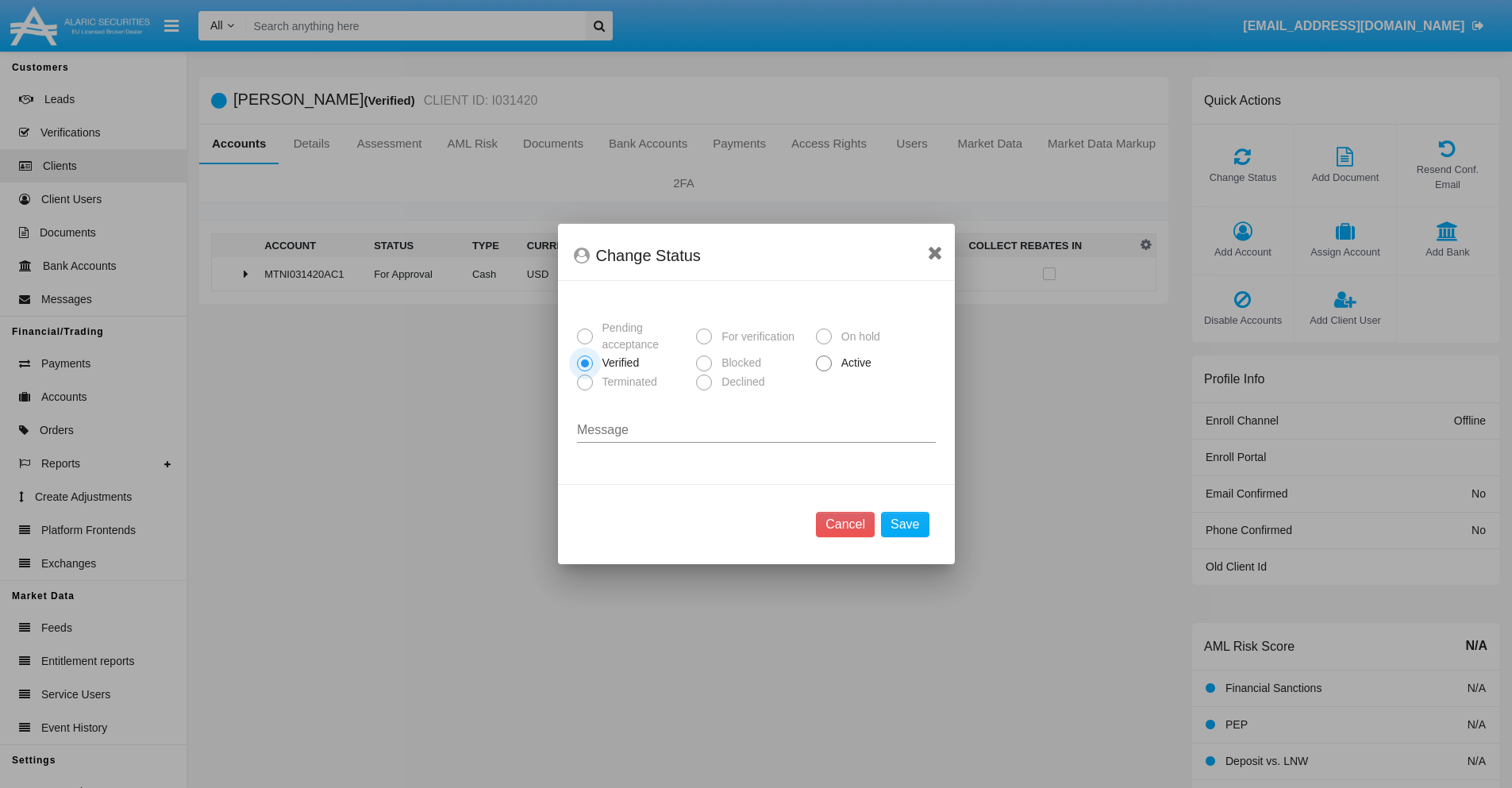
click at [853, 363] on span "Active" at bounding box center [853, 363] width 44 height 17
click at [824, 372] on input "Active" at bounding box center [823, 372] width 1 height 1
radio input "true"
click at [904, 525] on button "Save" at bounding box center [904, 525] width 48 height 25
